Goal: Information Seeking & Learning: Learn about a topic

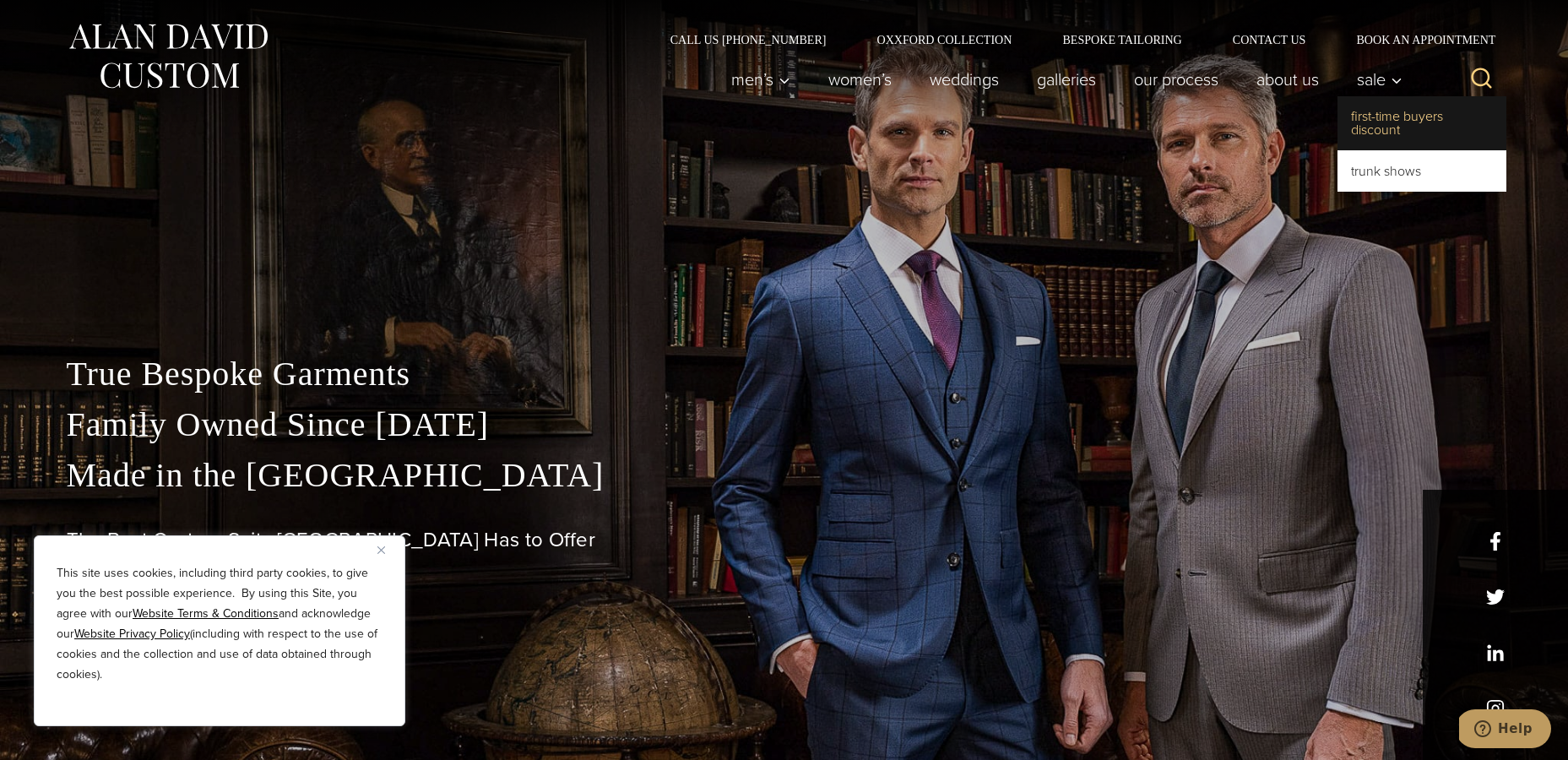
click at [1383, 131] on link "First-Time Buyers Discount" at bounding box center [1422, 123] width 169 height 54
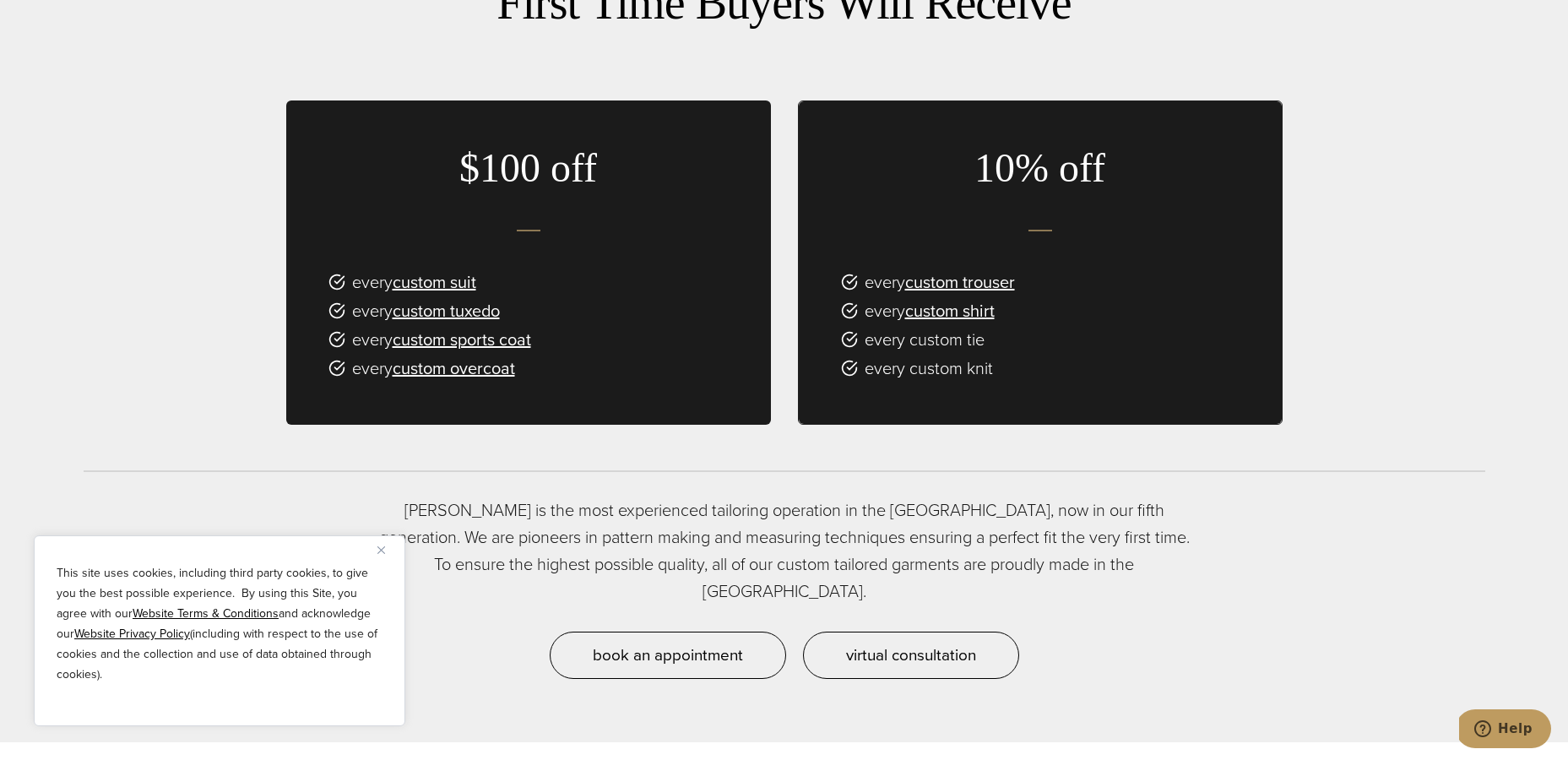
scroll to position [1156, 0]
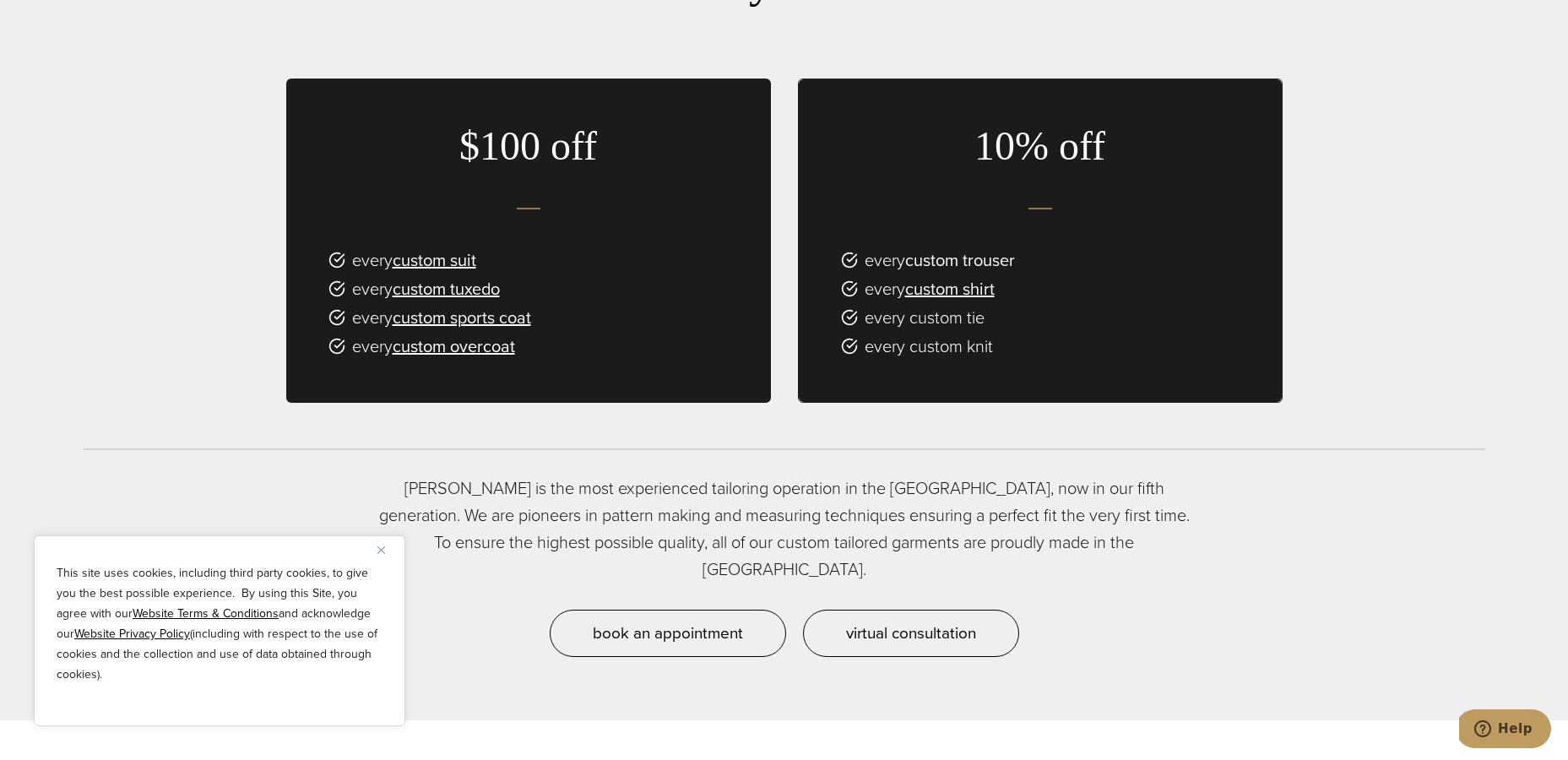
click at [946, 258] on link "custom trouser" at bounding box center [960, 260] width 109 height 25
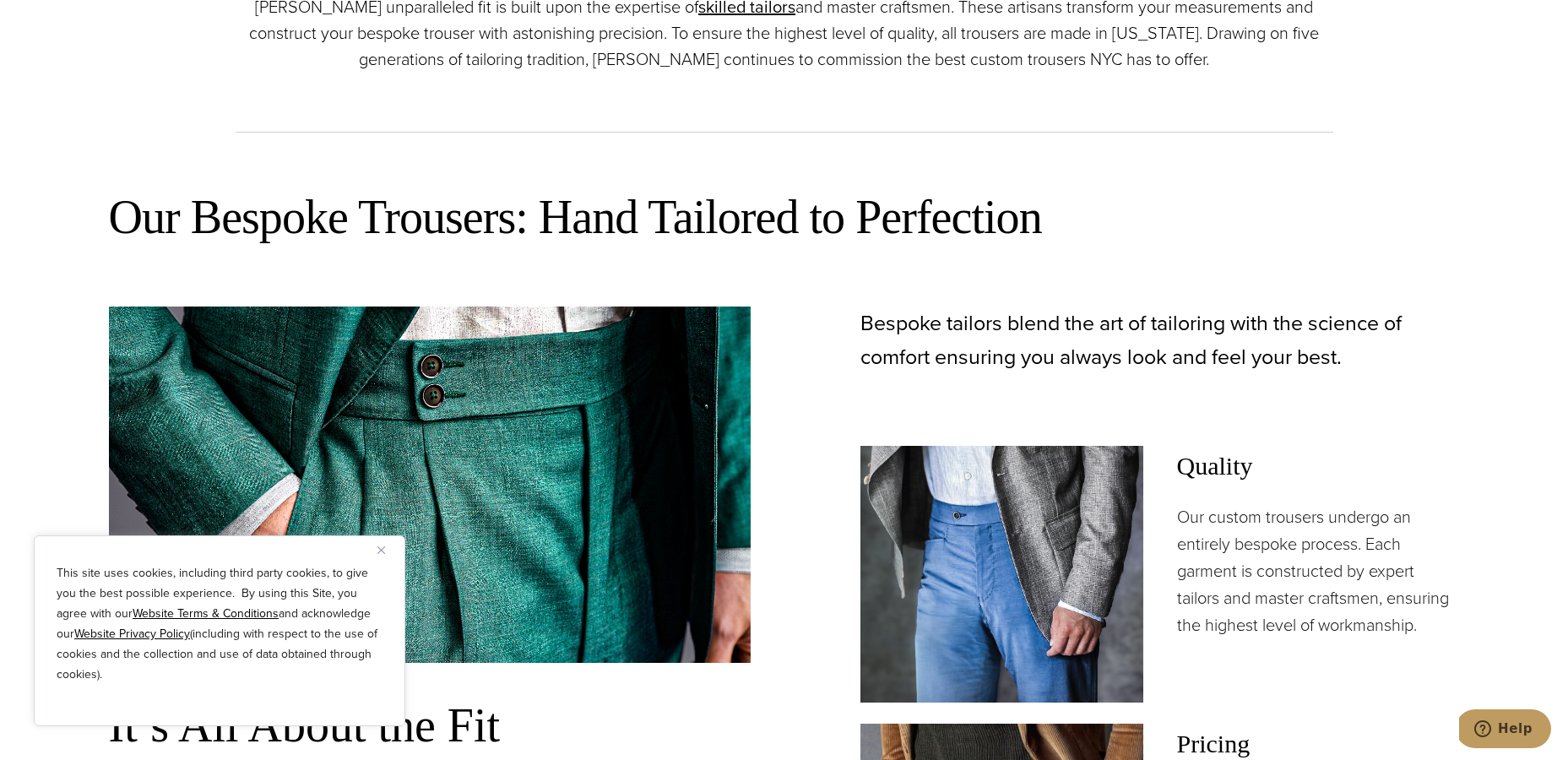
scroll to position [640, 0]
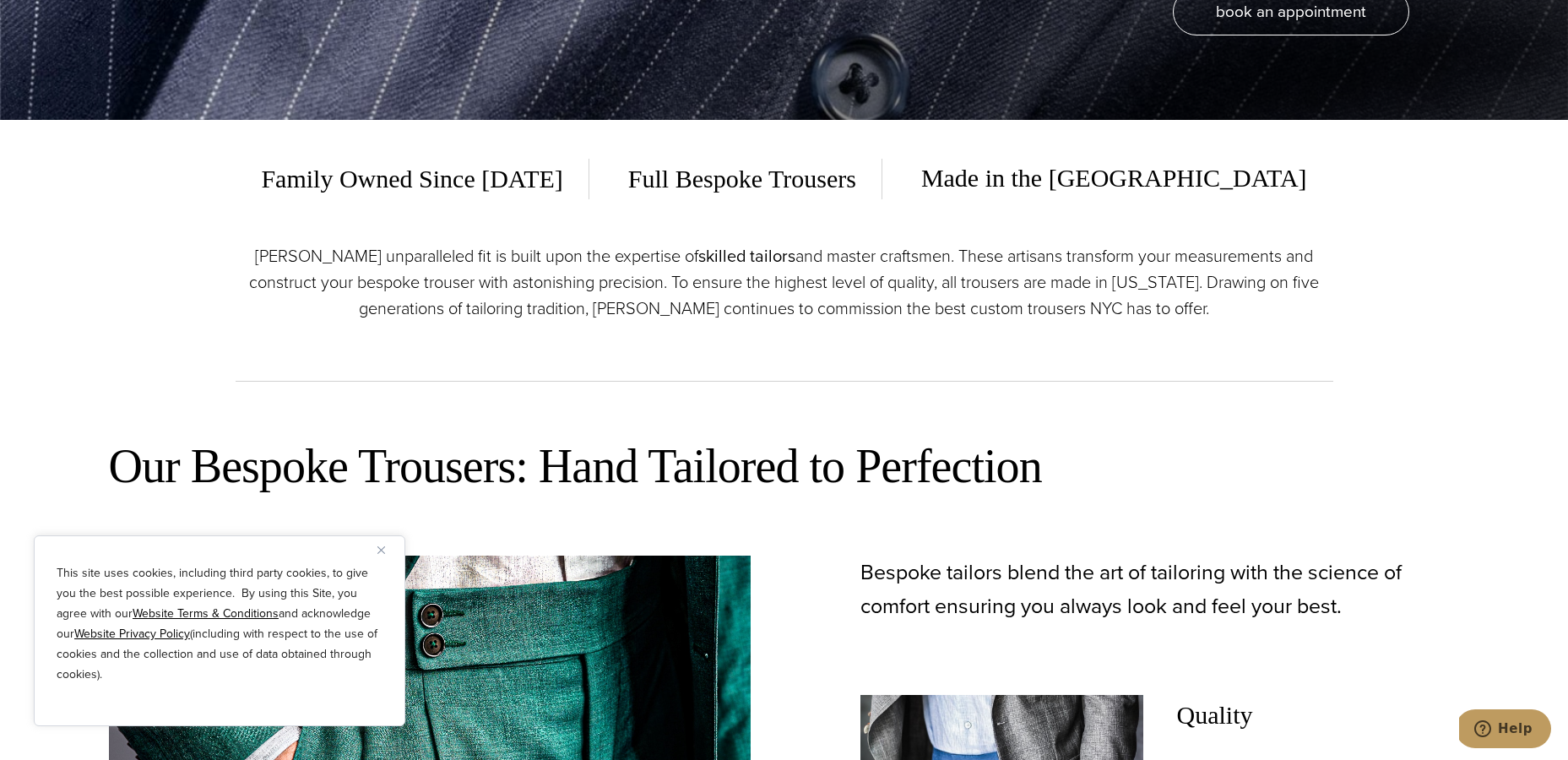
click at [721, 255] on link "skilled tailors" at bounding box center [746, 256] width 97 height 25
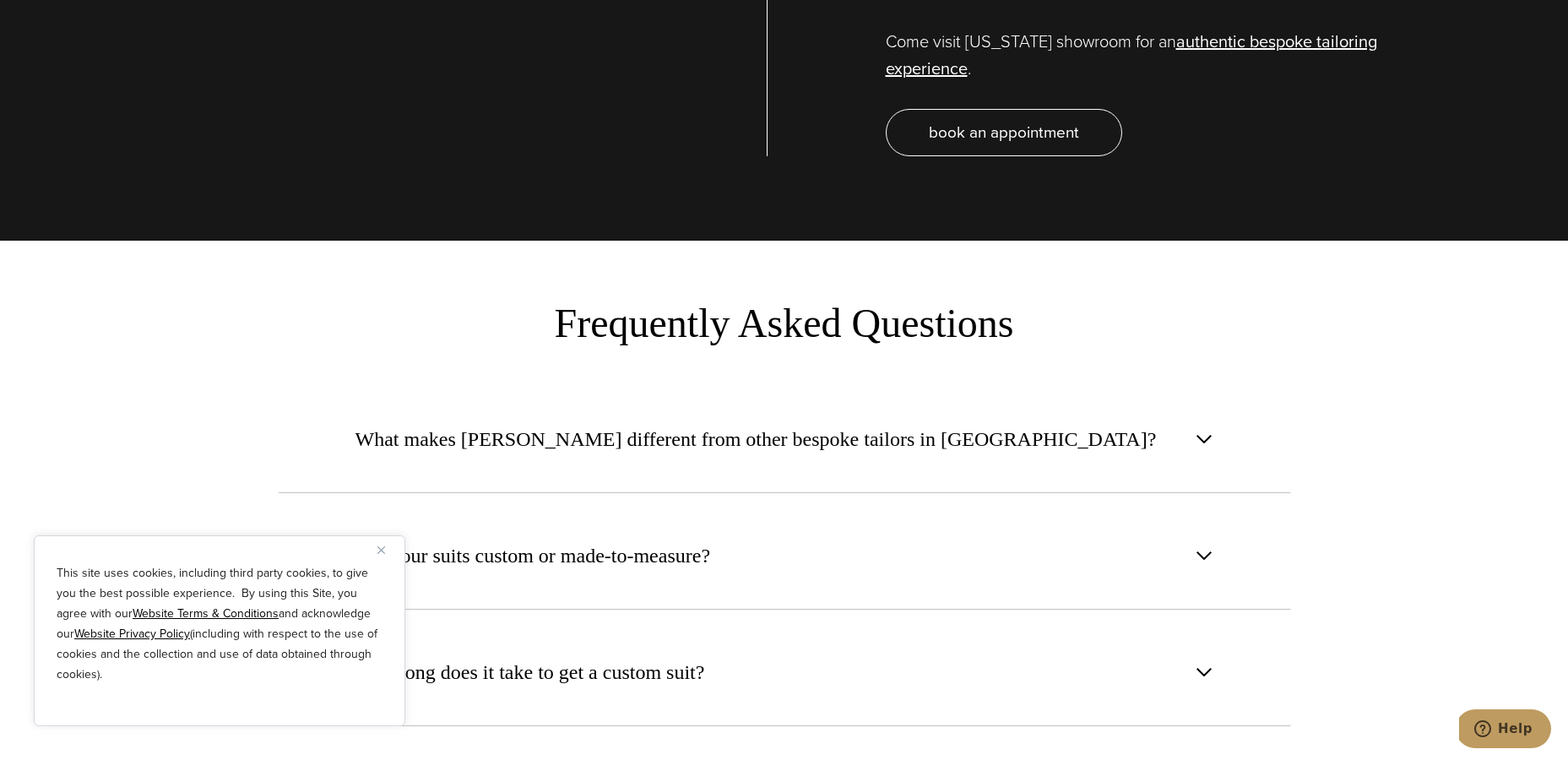
scroll to position [6414, 0]
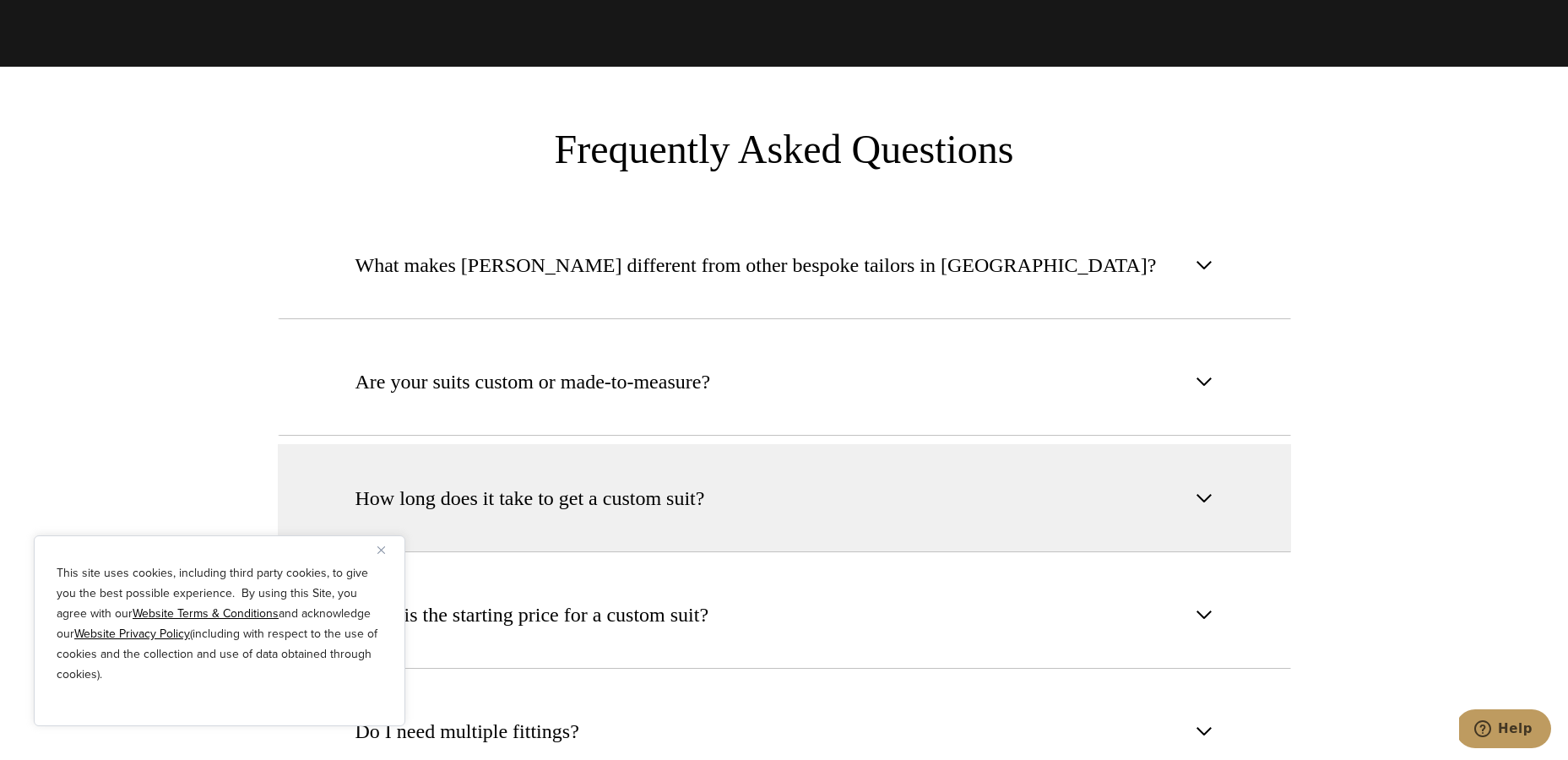
click at [585, 484] on span "How long does it take to get a custom suit?" at bounding box center [530, 499] width 350 height 31
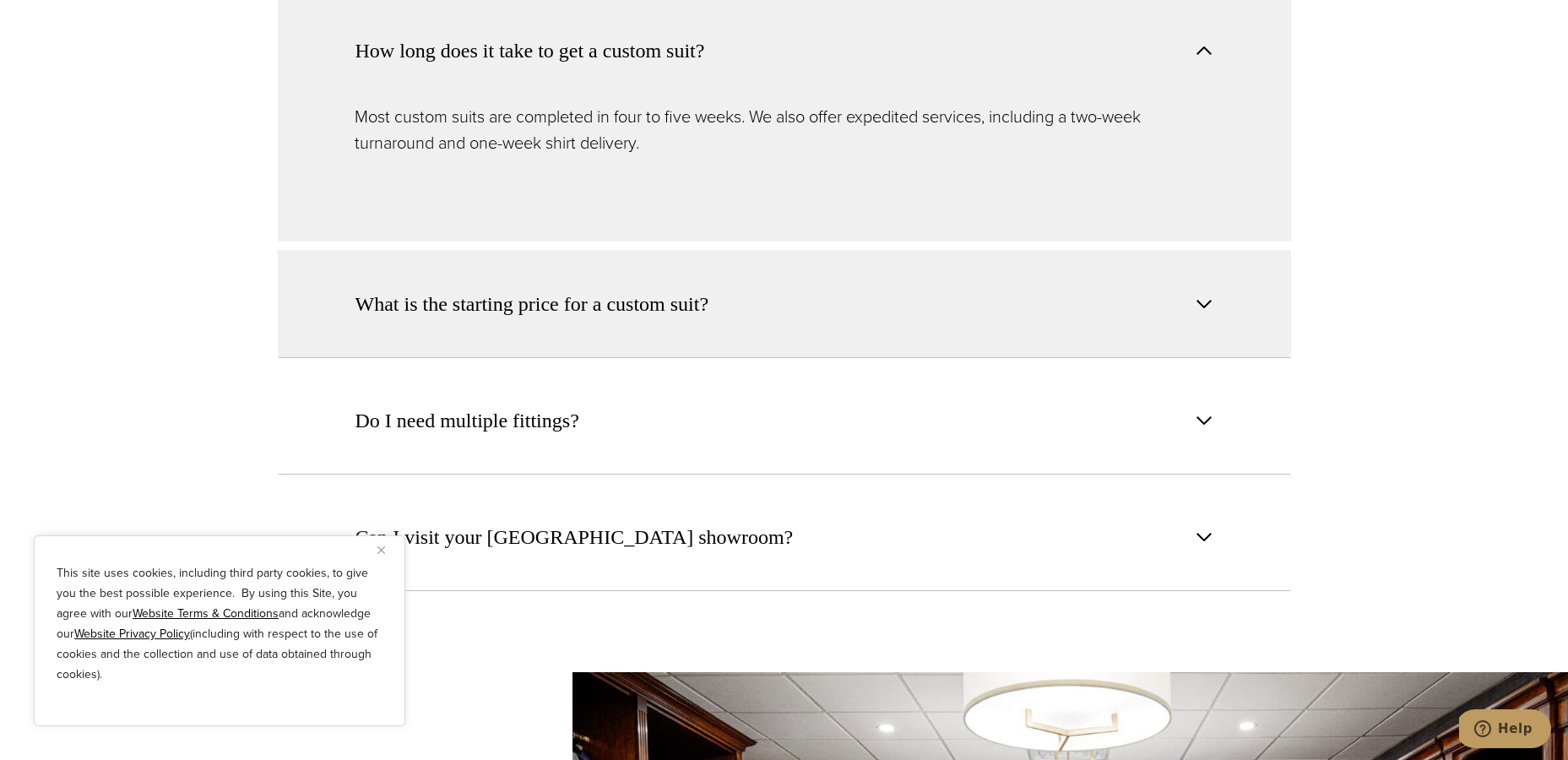
scroll to position [6931, 0]
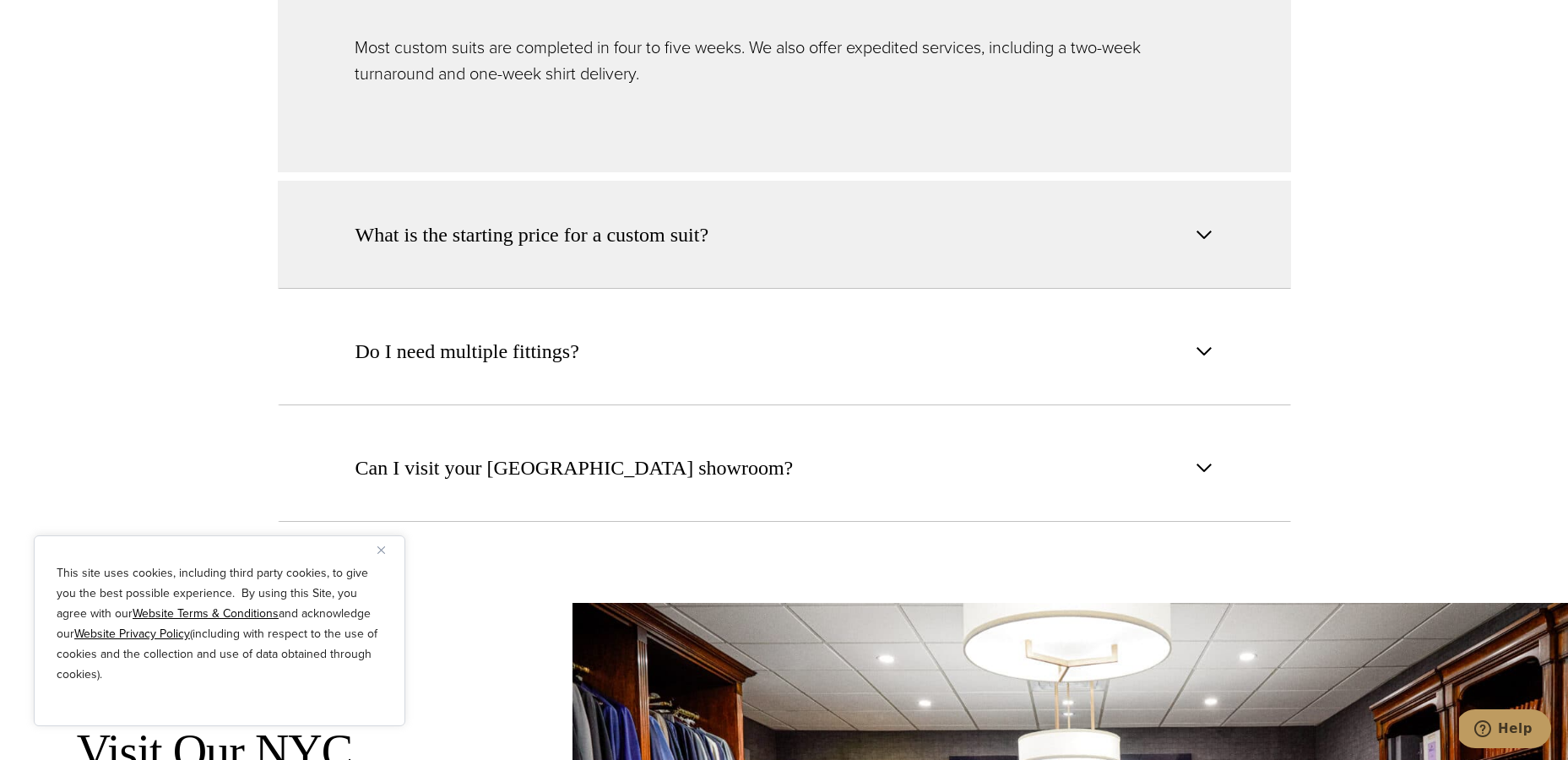
click at [677, 220] on span "What is the starting price for a custom suit?" at bounding box center [532, 235] width 354 height 31
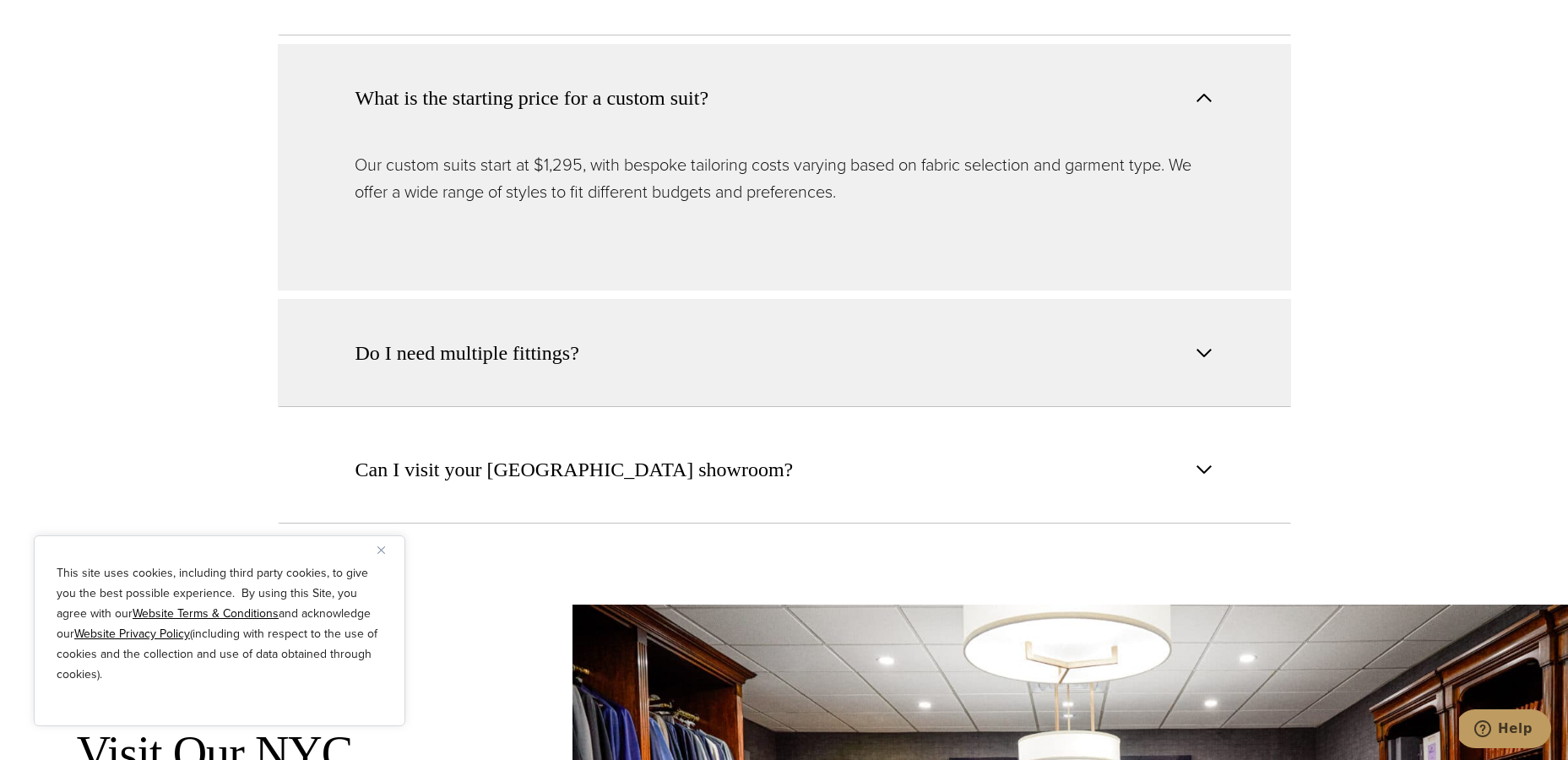
click at [445, 338] on span "Do I need multiple fittings?" at bounding box center [467, 353] width 223 height 31
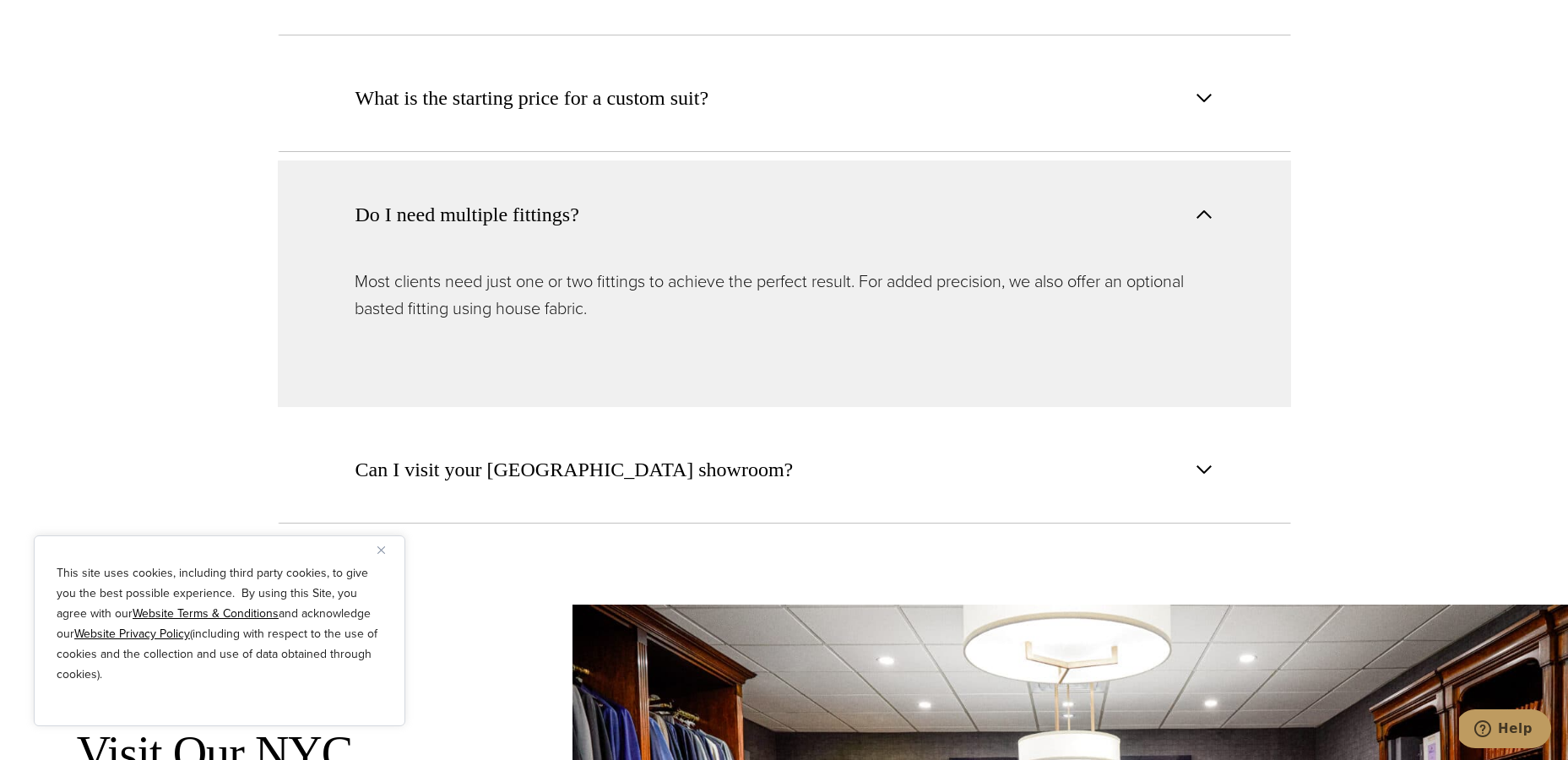
scroll to position [6944, 0]
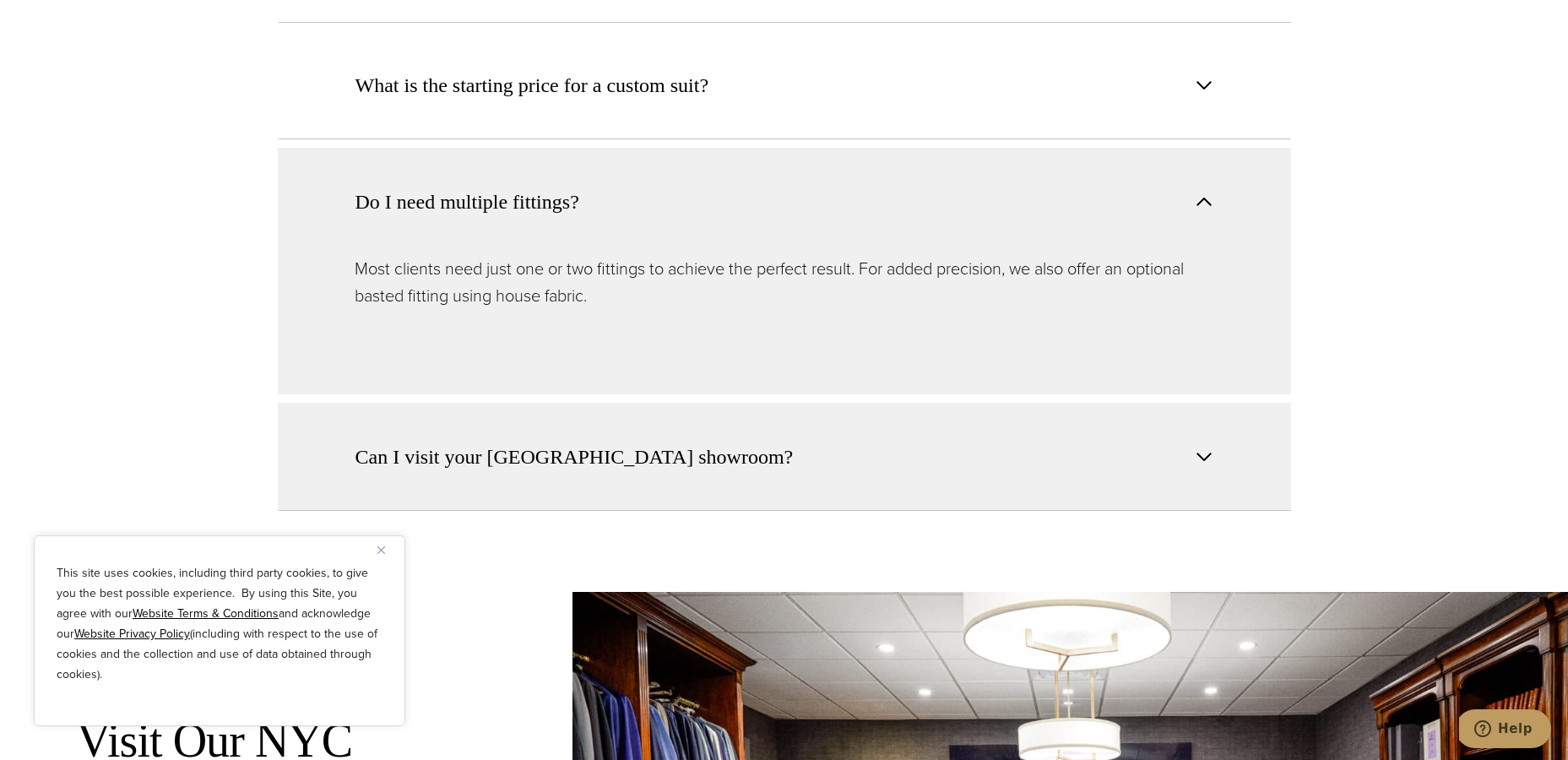
click at [530, 442] on span "Can I visit your NYC showroom?" at bounding box center [574, 458] width 438 height 31
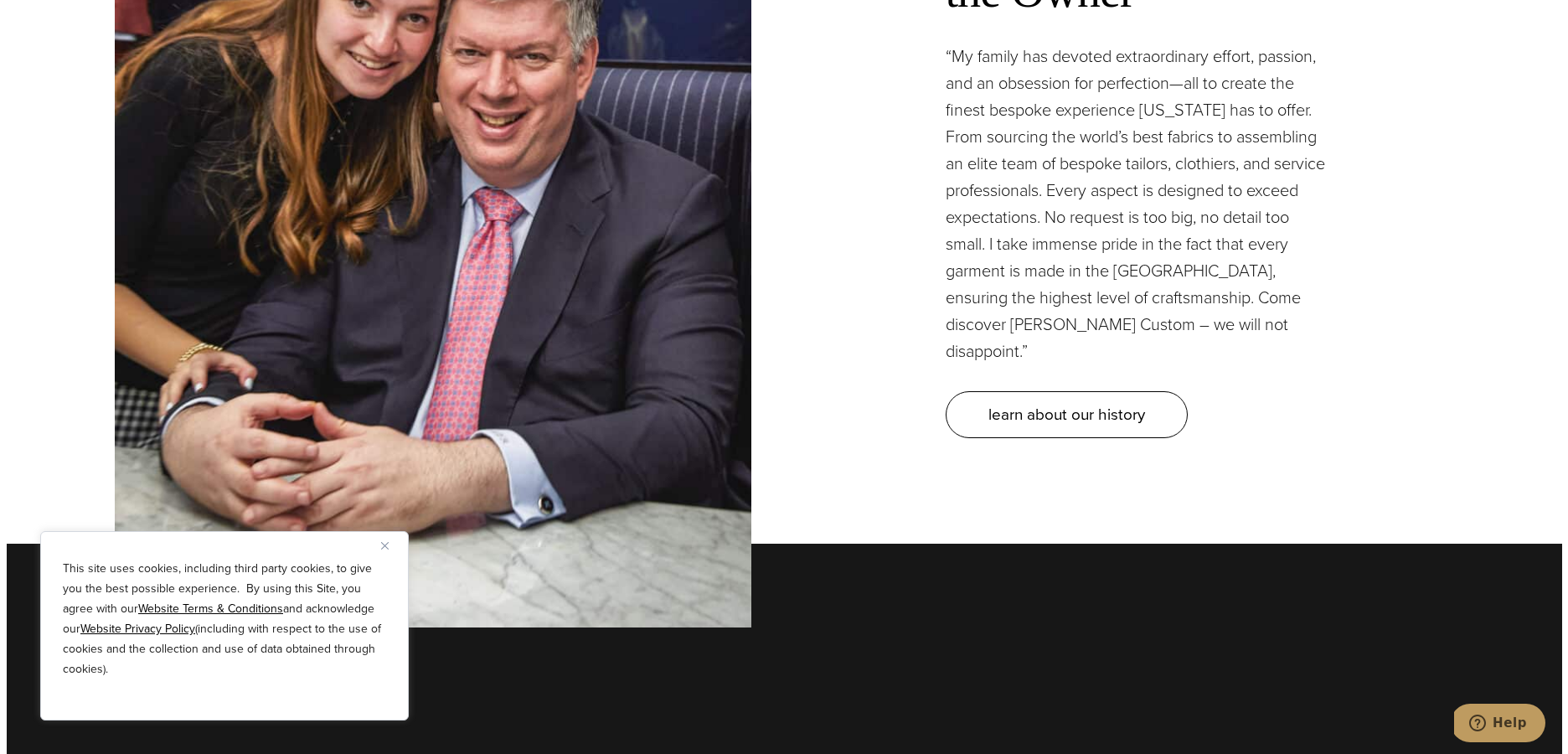
scroll to position [5020, 0]
